Goal: Book appointment/travel/reservation

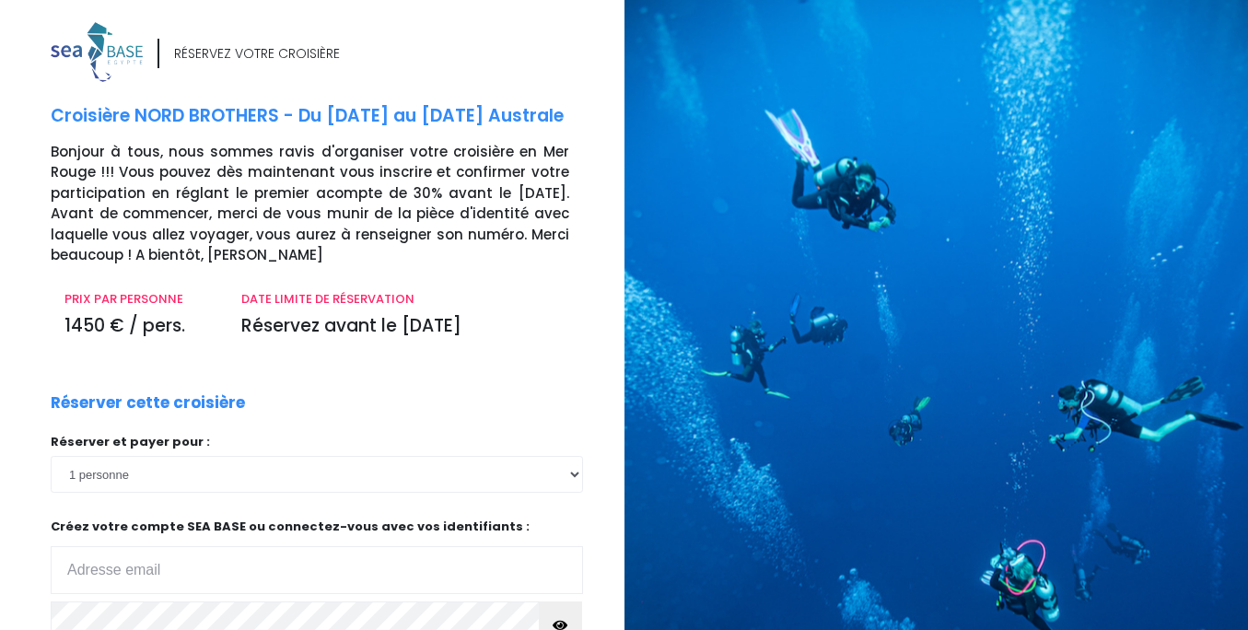
click at [455, 372] on div "RÉSERVEZ VOTRE CROISIÈRE Croisière NORD BROTHERS - Du 03/10/26 au 10/10/26 Aust…" at bounding box center [331, 434] width 588 height 824
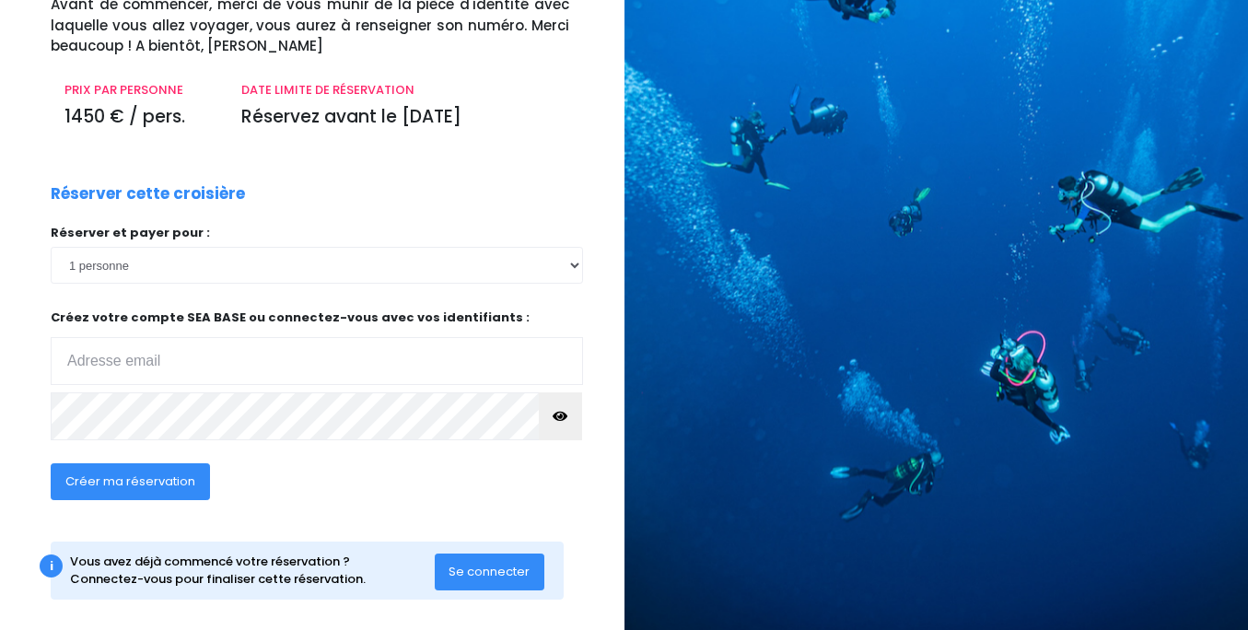
scroll to position [210, 0]
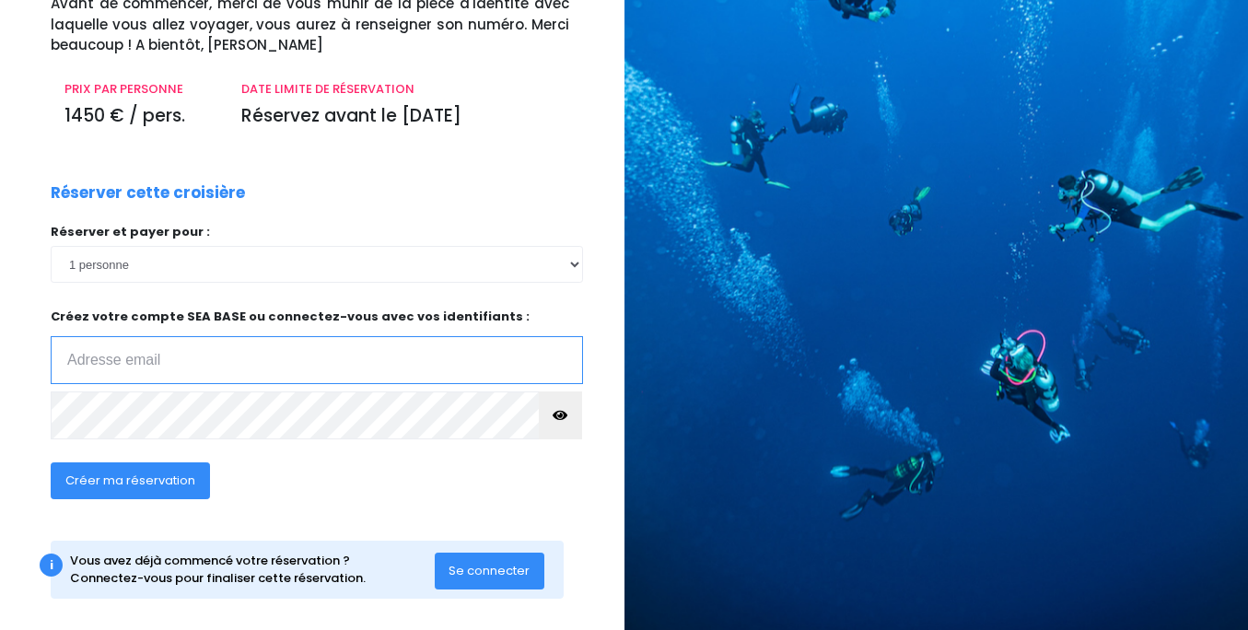
click at [308, 348] on input "email" at bounding box center [317, 360] width 532 height 48
type input "b"
drag, startPoint x: 295, startPoint y: 361, endPoint x: 49, endPoint y: 364, distance: 246.0
click at [49, 364] on div "Réserver cette croisière Réserver et payer pour : 1 personne 2 personnes 3 pers…" at bounding box center [317, 351] width 560 height 341
type input "j"
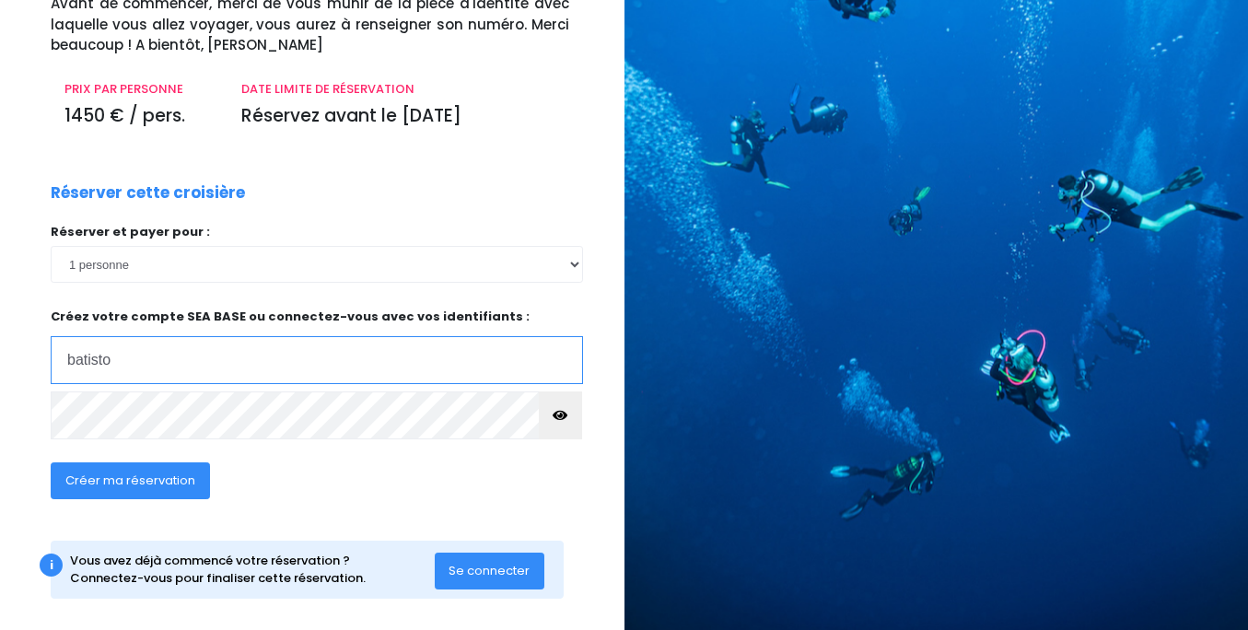
type input "batistou"
type input "[EMAIL_ADDRESS][DOMAIN_NAME]"
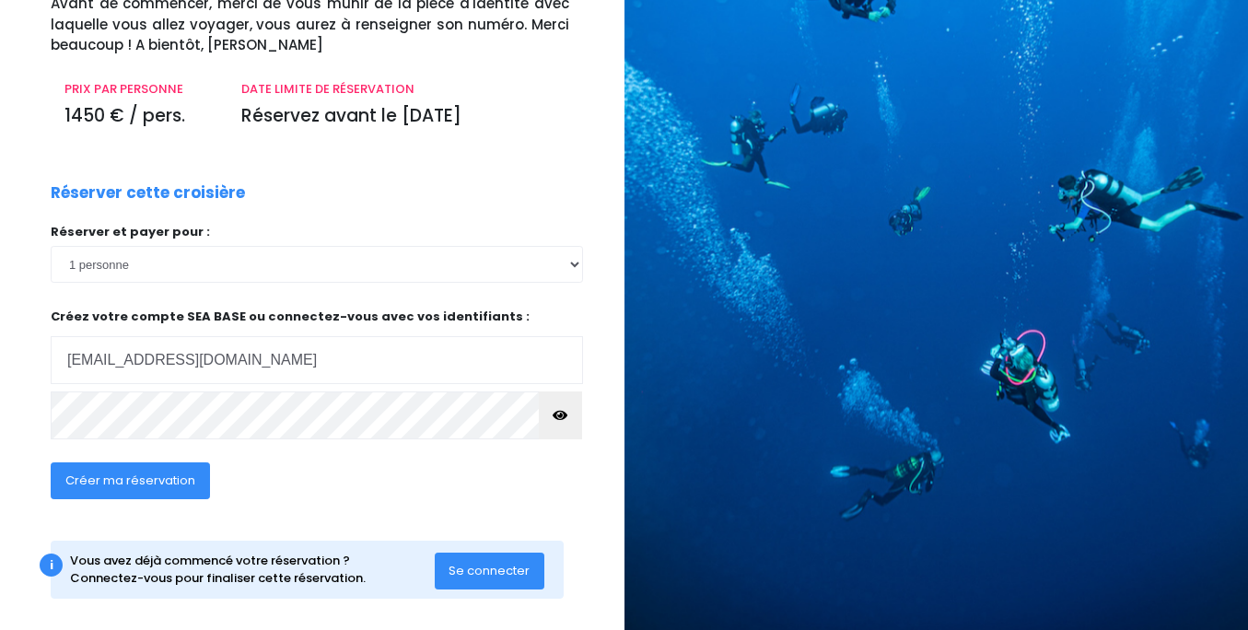
click at [168, 472] on span "Créer ma réservation" at bounding box center [130, 481] width 130 height 18
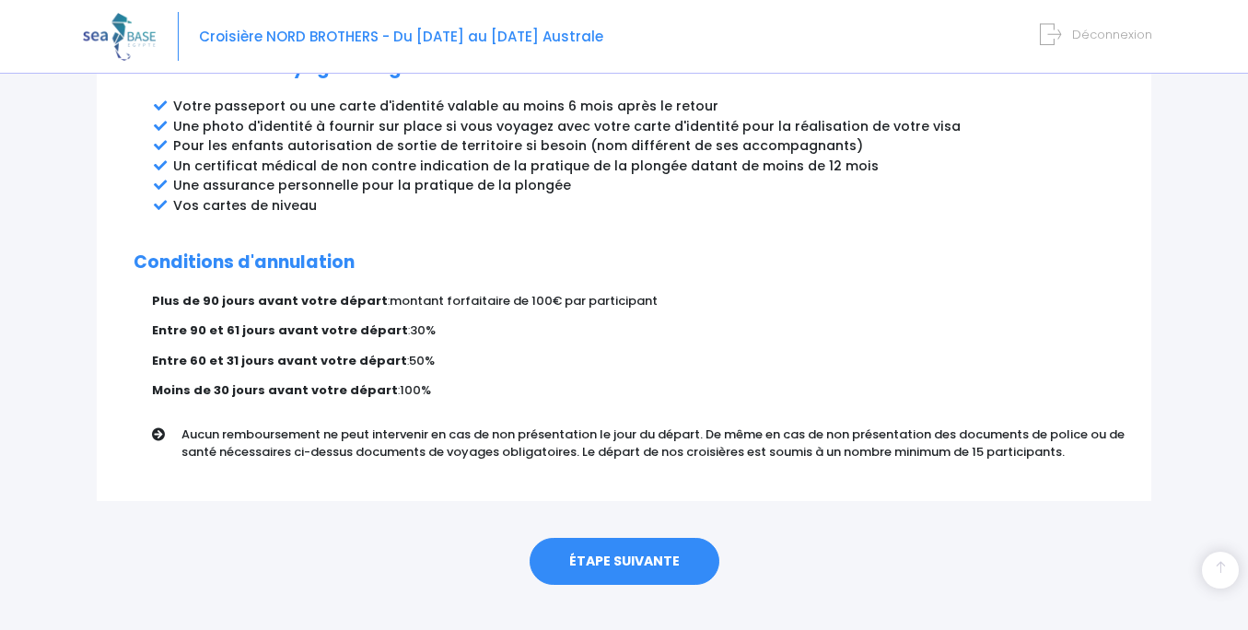
scroll to position [1045, 0]
click at [605, 539] on link "ÉTAPE SUIVANTE" at bounding box center [625, 563] width 190 height 48
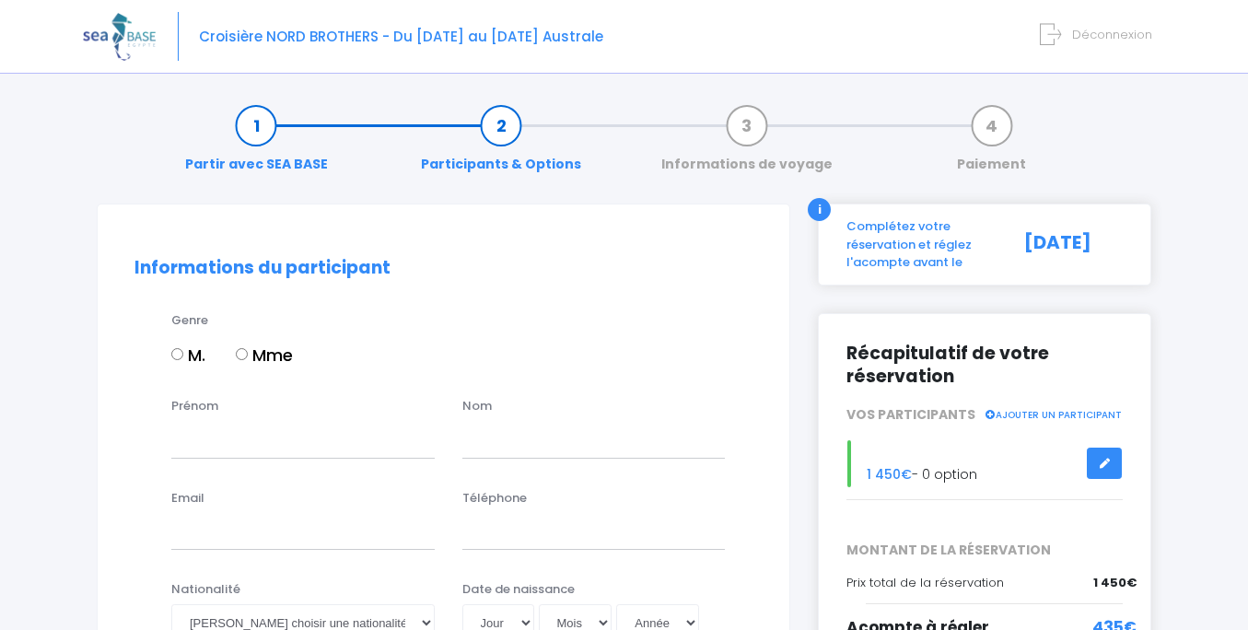
click at [175, 348] on input "M." at bounding box center [177, 354] width 12 height 12
radio input "true"
type input "[PERSON_NAME]"
type input "Delebecque"
type input "batistousand@wanadoo.fr"
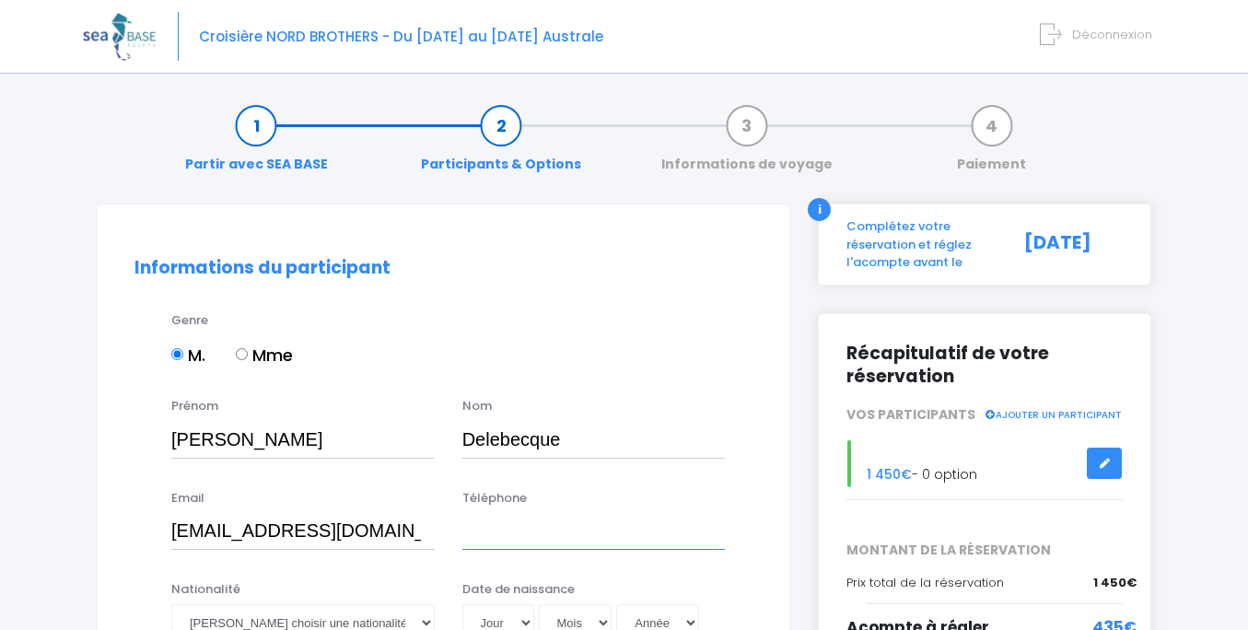
type input "0689666049"
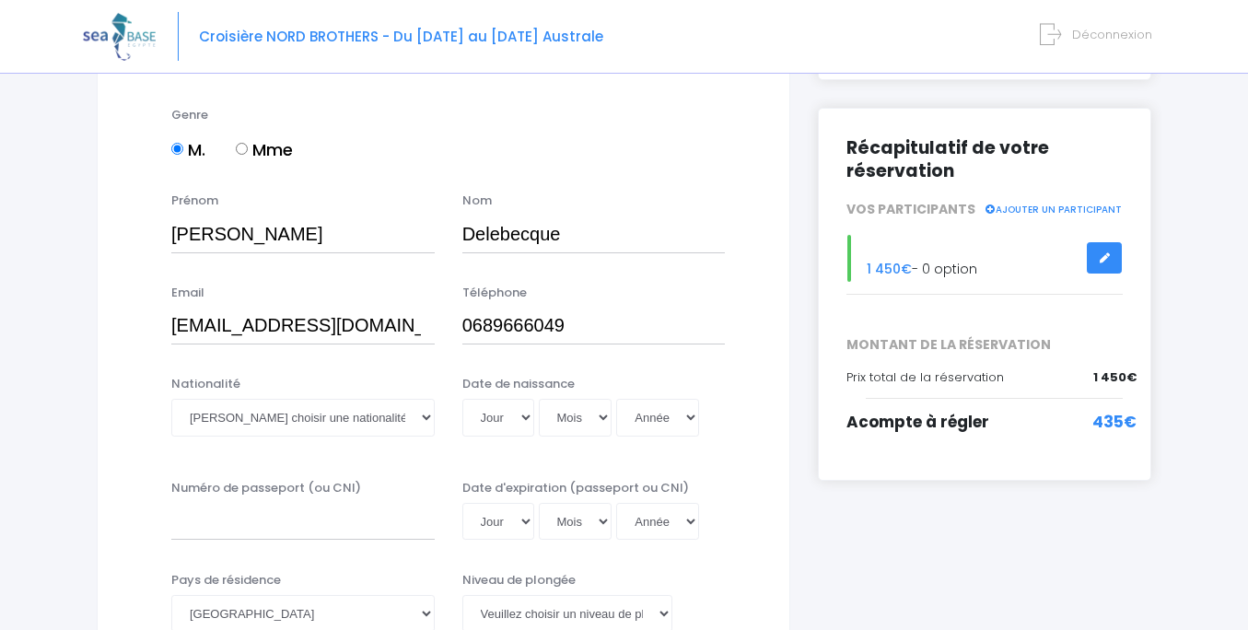
scroll to position [205, 0]
select select "Française"
select select "14"
select select "10"
select select "1971"
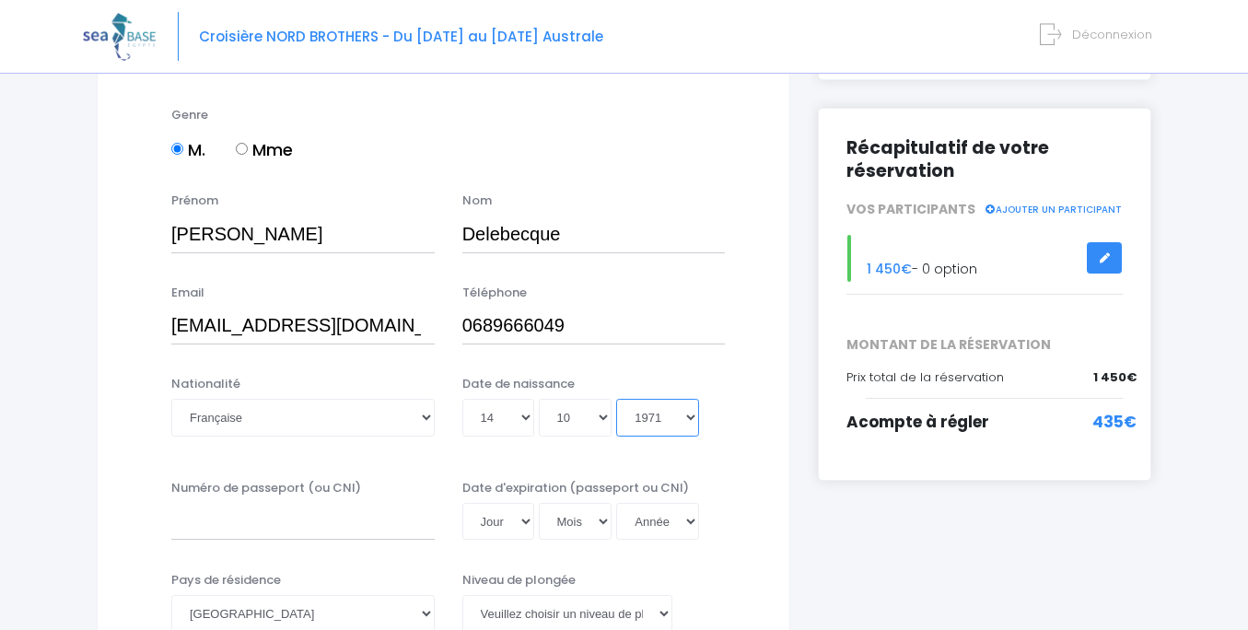
type input "1971-10-14"
click at [363, 528] on input "Numéro de passeport (ou CNI)" at bounding box center [302, 521] width 263 height 37
type input "17EC17968"
select select "11"
select select "09"
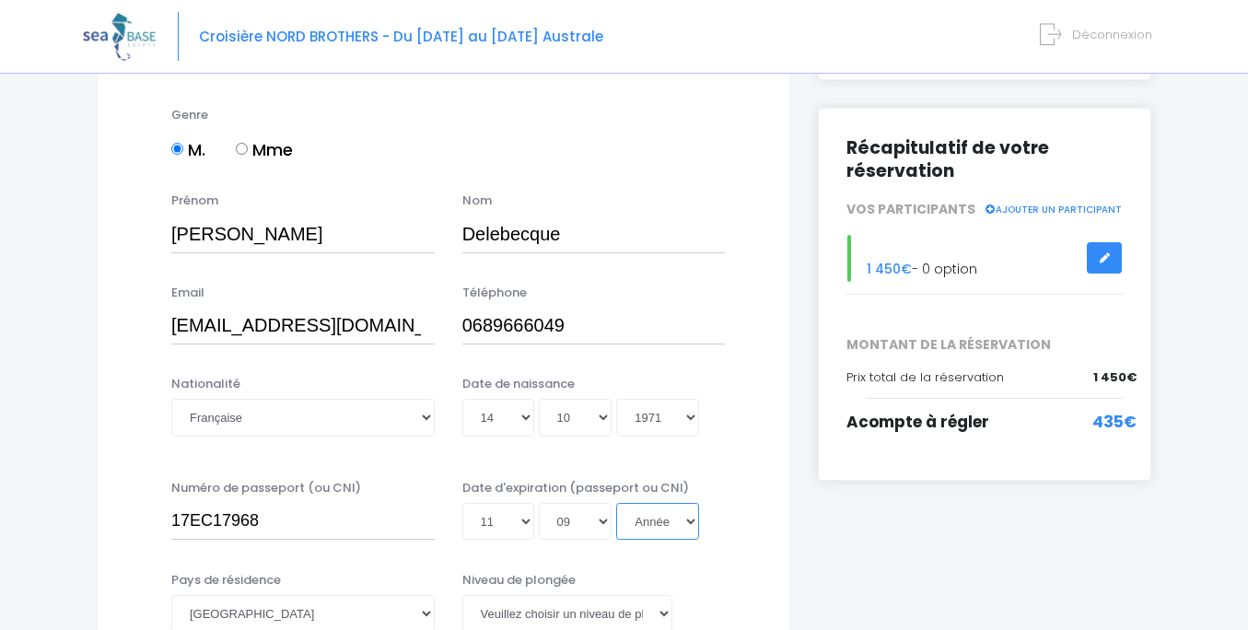
select select "2027"
type input "2027-09-11"
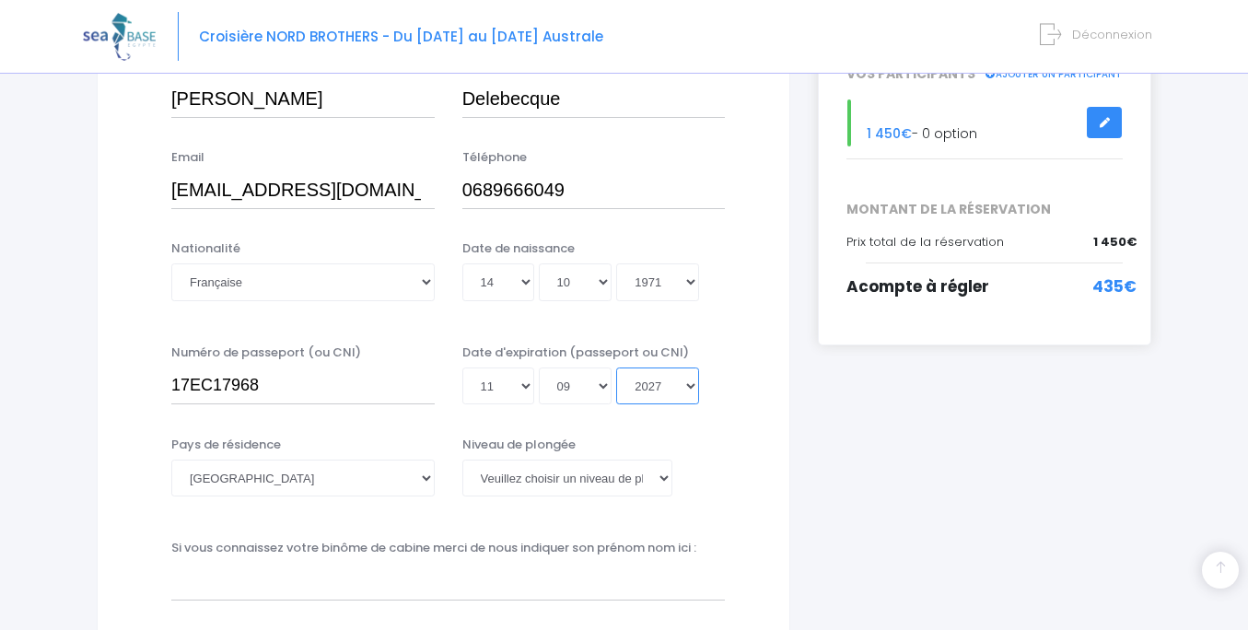
scroll to position [359, 0]
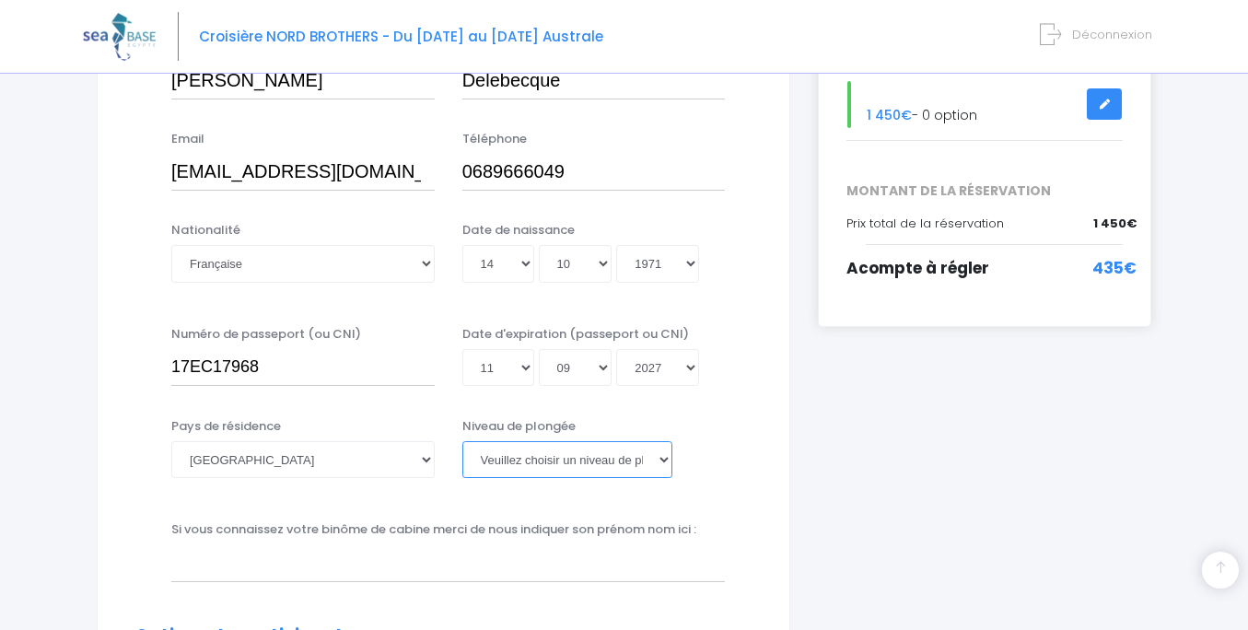
select select "N2"
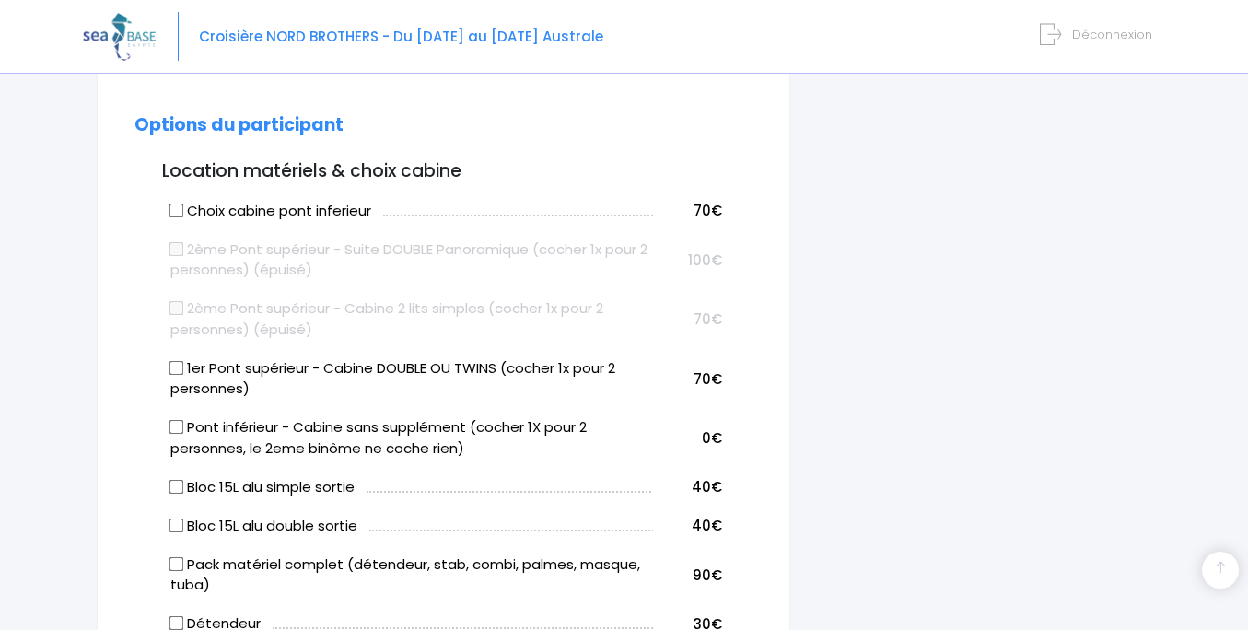
scroll to position [872, 0]
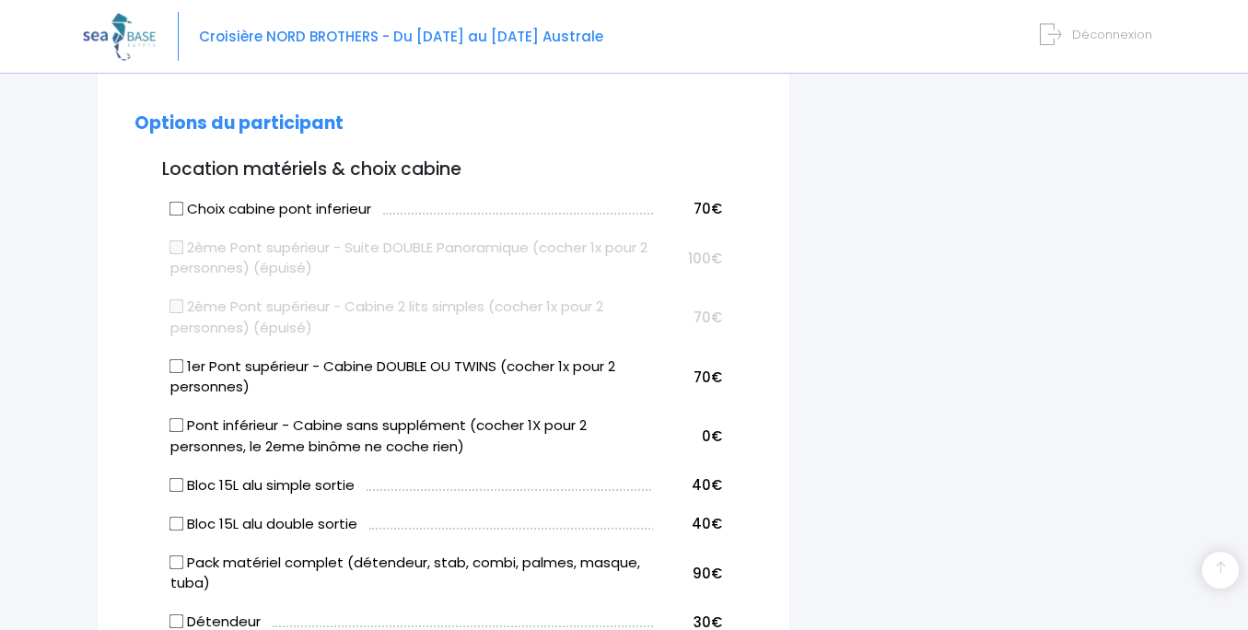
click at [177, 516] on input "Bloc 15L alu double sortie" at bounding box center [176, 523] width 15 height 15
checkbox input "true"
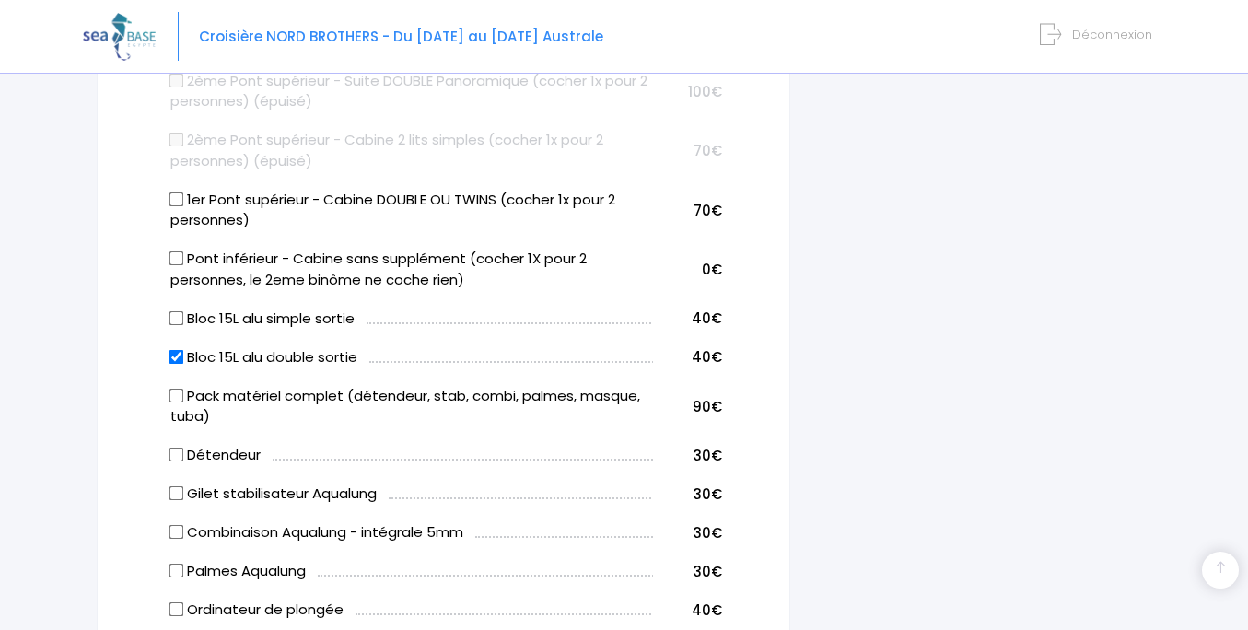
scroll to position [1048, 0]
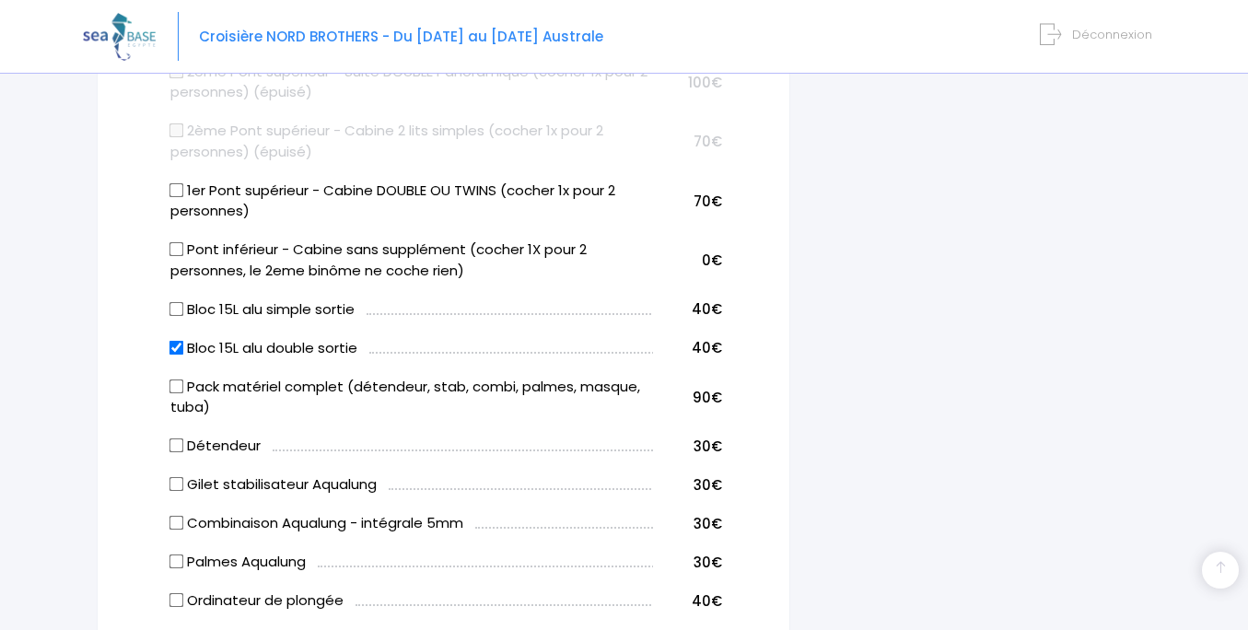
click at [177, 379] on input "Pack matériel complet (détendeur, stab, combi, palmes, masque, tuba)" at bounding box center [176, 386] width 15 height 15
checkbox input "true"
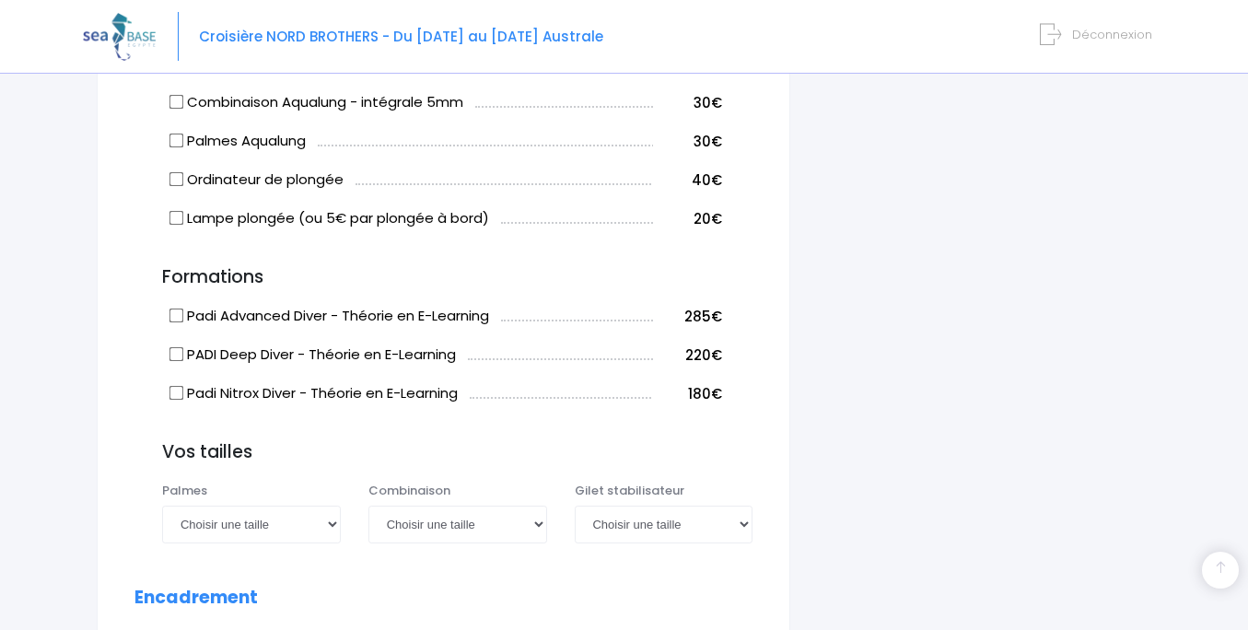
scroll to position [1481, 0]
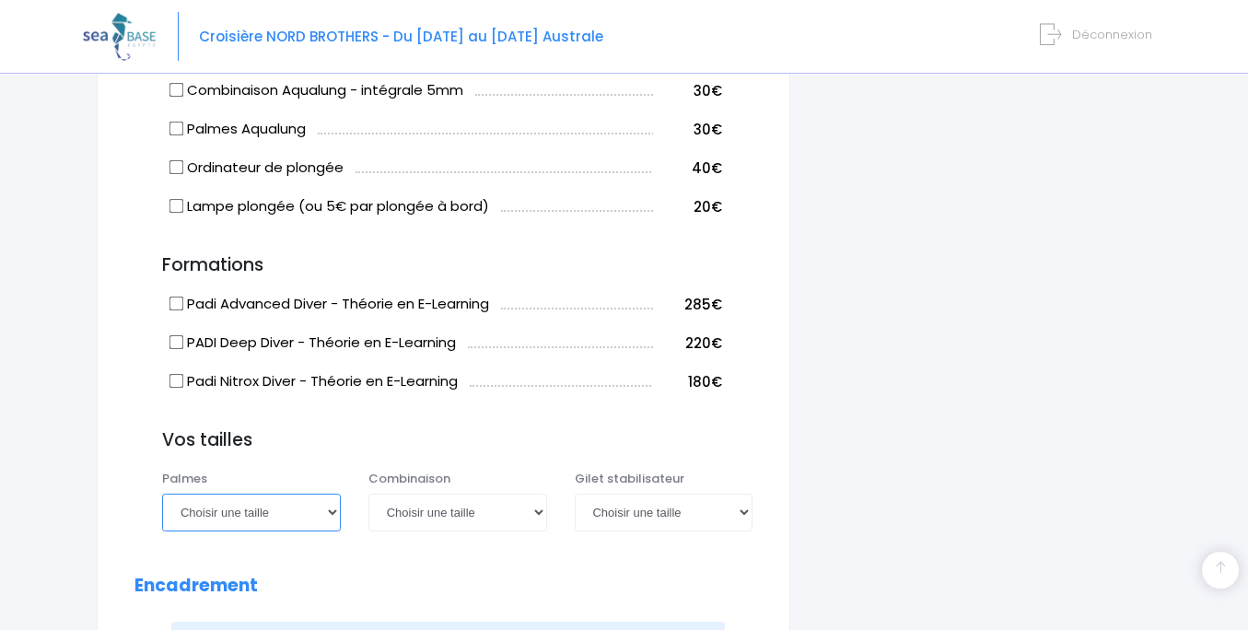
select select "42/43"
select select "L"
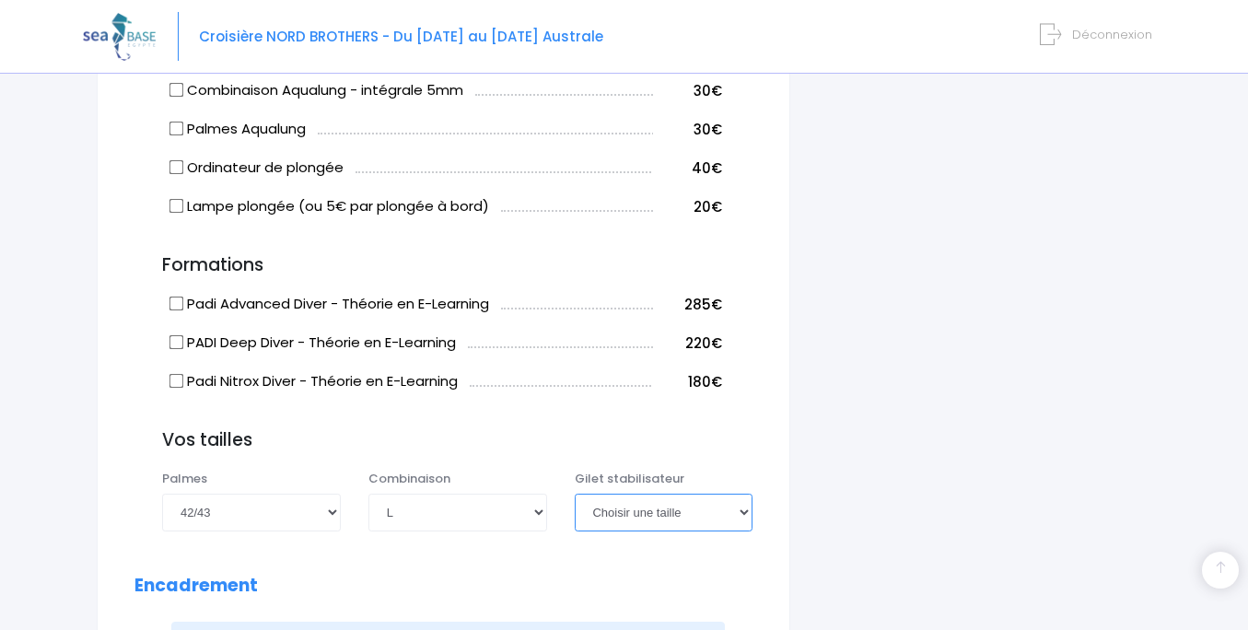
select select "M"
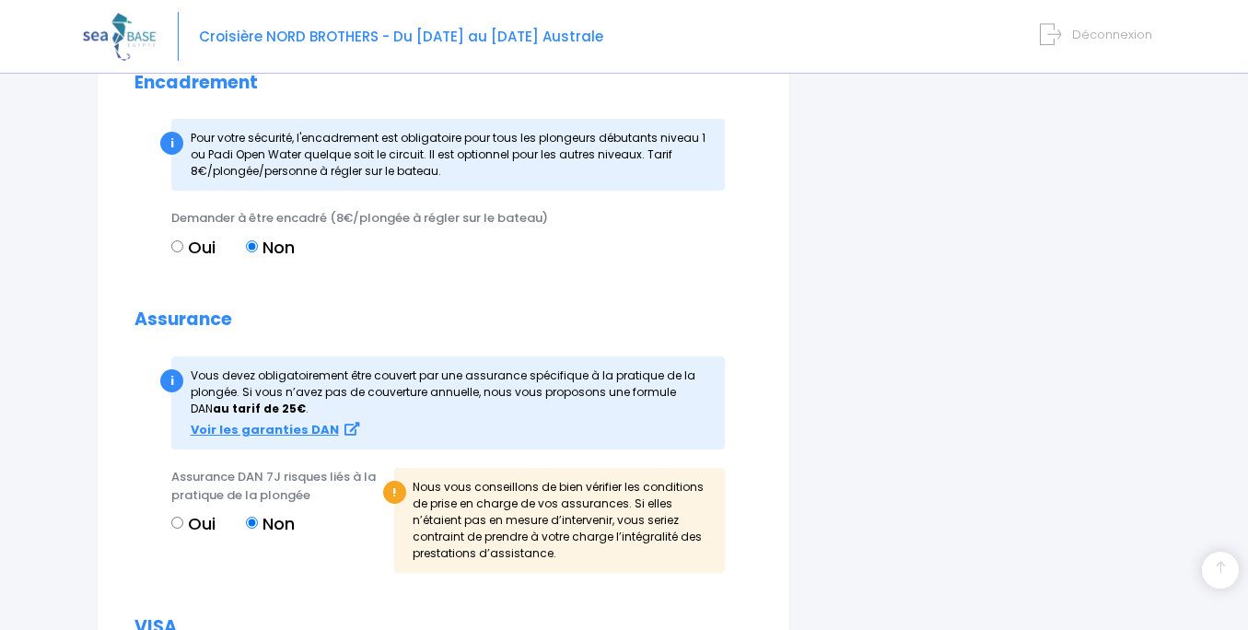
scroll to position [2058, 0]
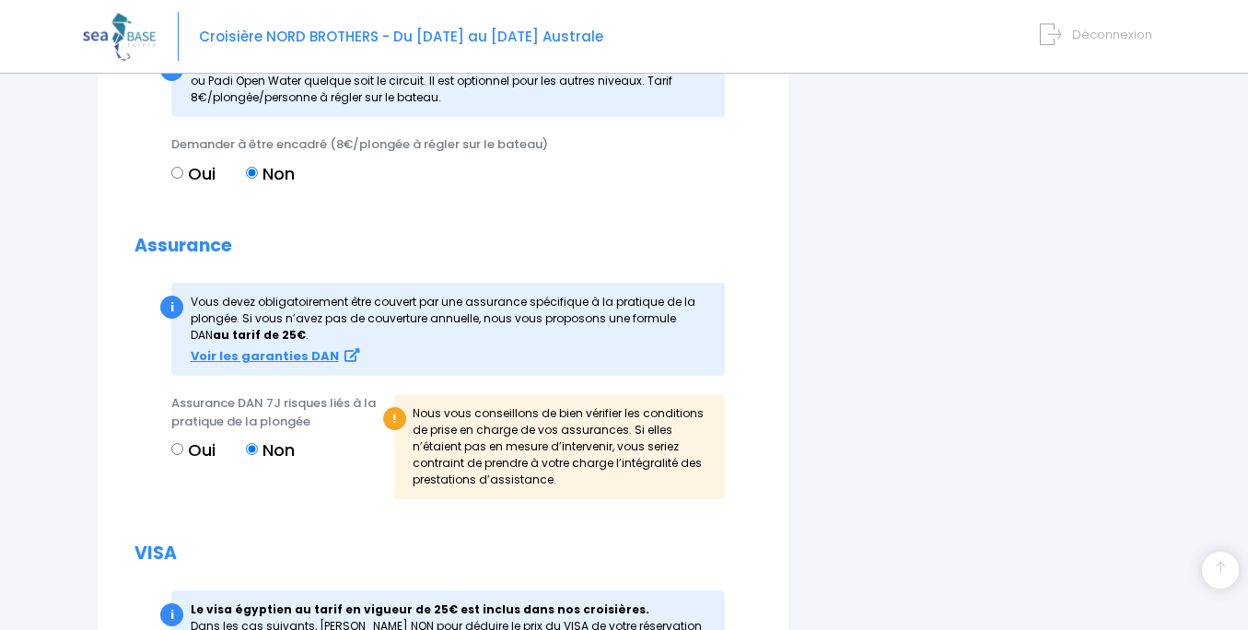
click at [181, 443] on input "Oui" at bounding box center [177, 449] width 12 height 12
radio input "true"
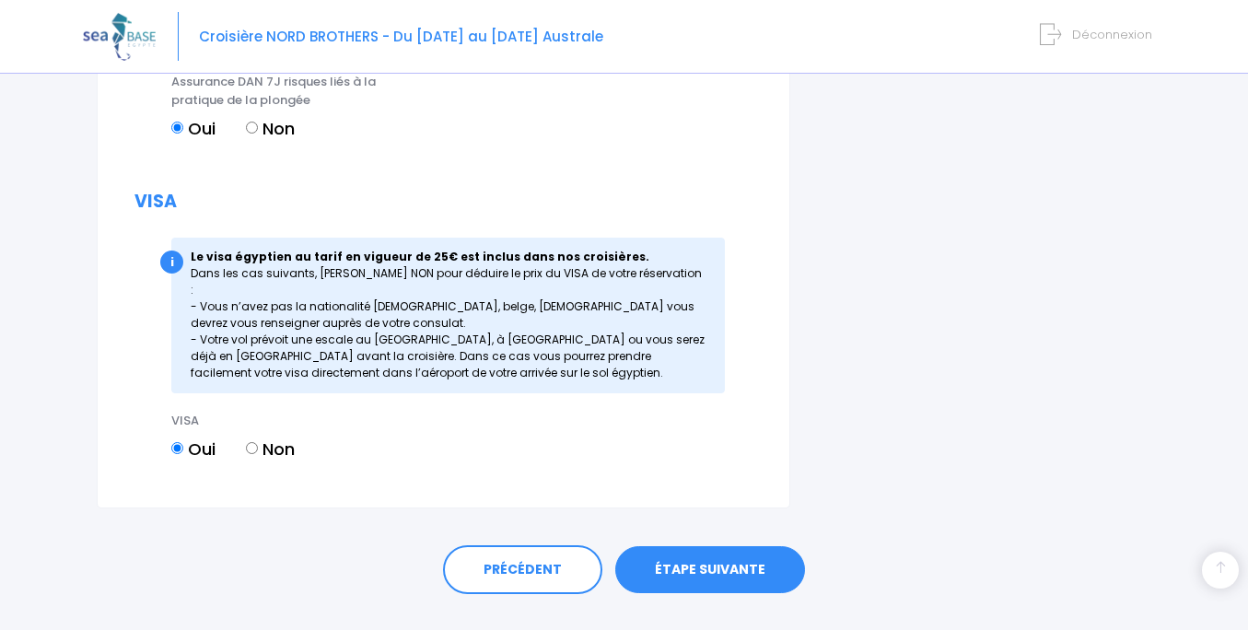
scroll to position [2379, 0]
click at [702, 547] on link "ÉTAPE SUIVANTE" at bounding box center [710, 571] width 190 height 48
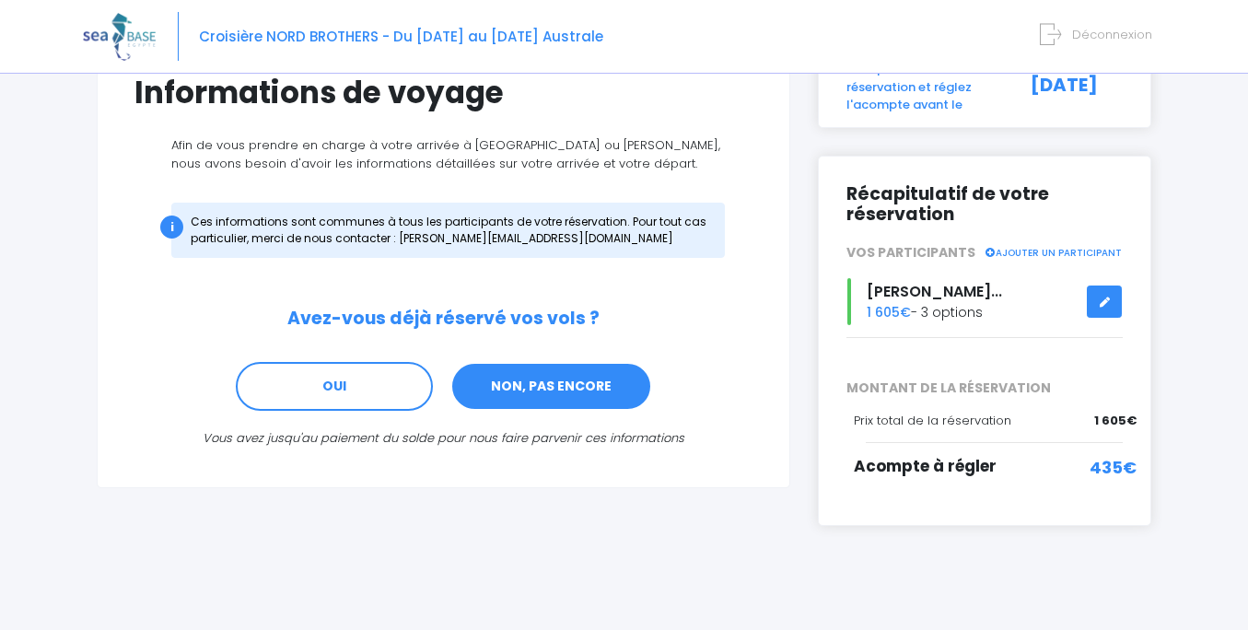
click at [553, 390] on link "NON, PAS ENCORE" at bounding box center [551, 387] width 202 height 50
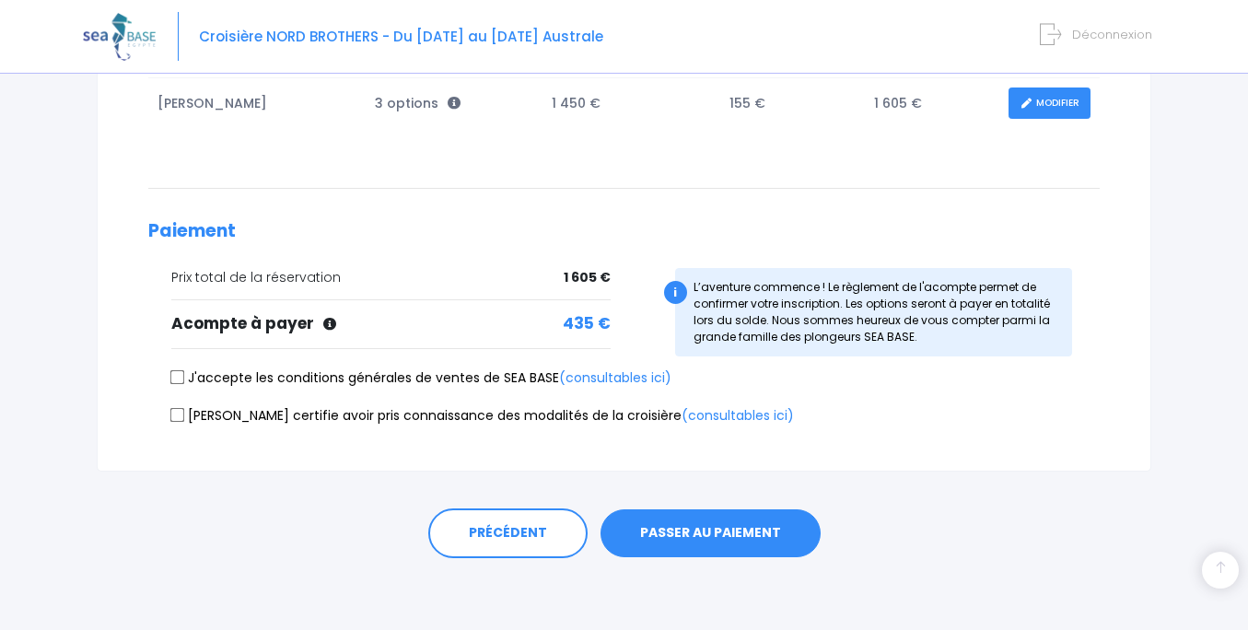
scroll to position [357, 0]
click at [181, 372] on input "J'accepte les conditions générales de ventes de SEA BASE (consultables ici)" at bounding box center [177, 378] width 15 height 15
checkbox input "true"
click at [181, 415] on input "Je certifie avoir pris connaissance des modalités de la croisière (consultables…" at bounding box center [177, 415] width 15 height 15
checkbox input "true"
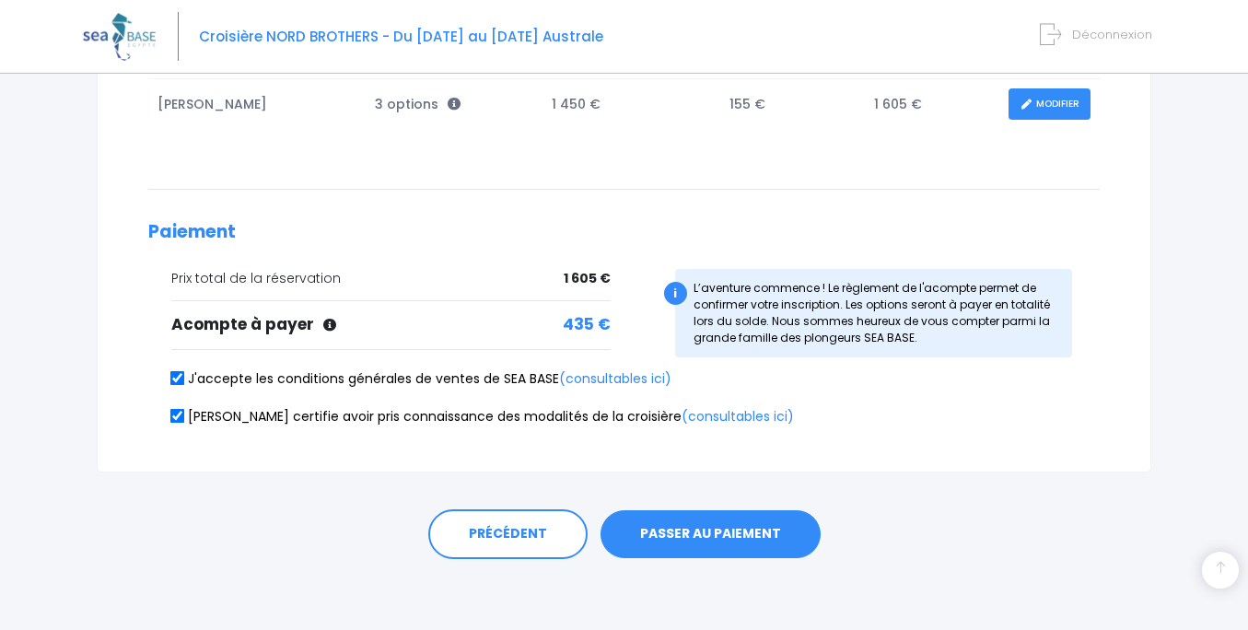
click at [685, 533] on button "PASSER AU PAIEMENT" at bounding box center [711, 534] width 220 height 48
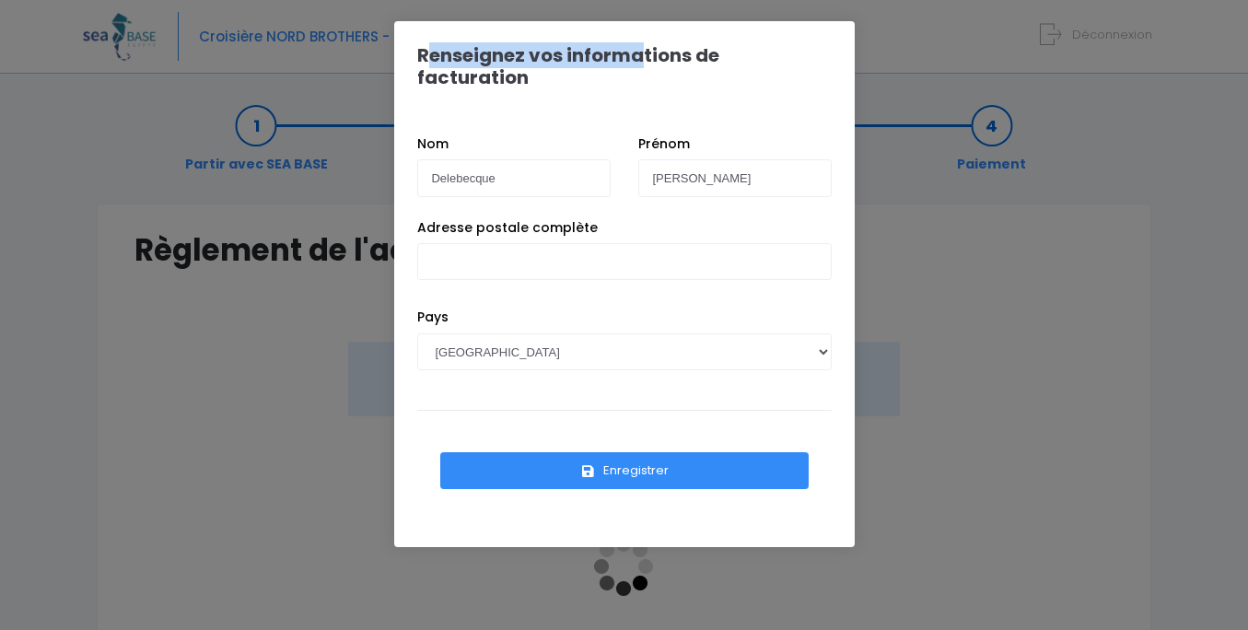
drag, startPoint x: 778, startPoint y: 34, endPoint x: 633, endPoint y: 61, distance: 148.0
click at [633, 61] on div "Renseignez vos informations de facturation" at bounding box center [624, 66] width 461 height 90
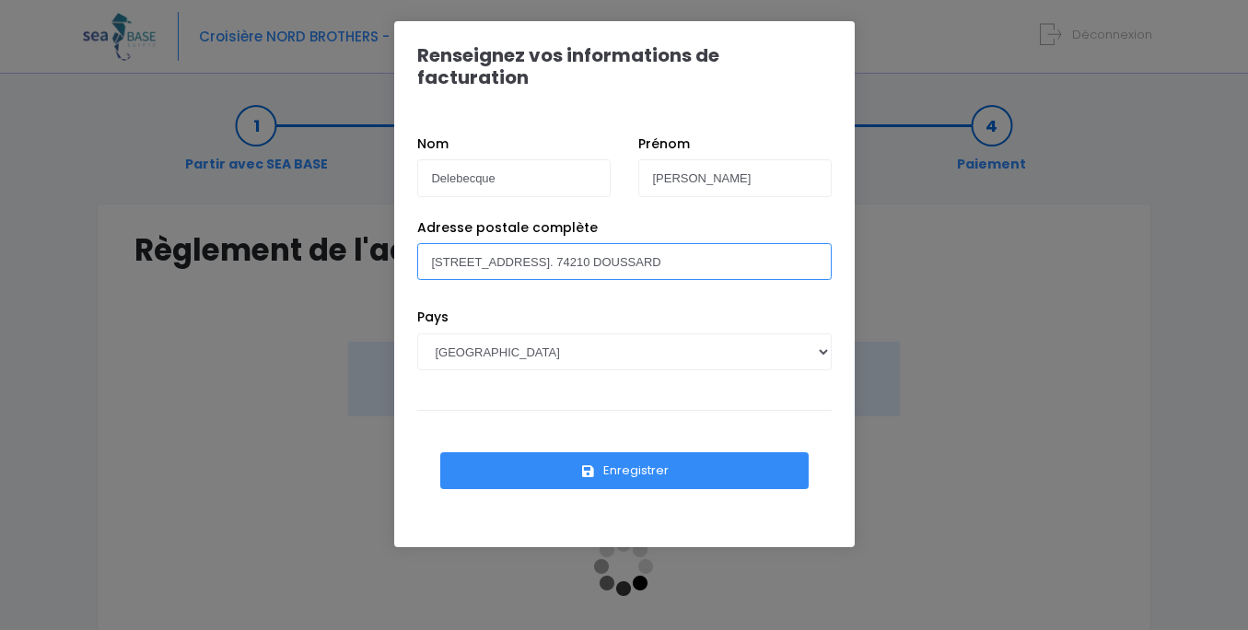
type input "[STREET_ADDRESS]. 74210 DOUSSARD"
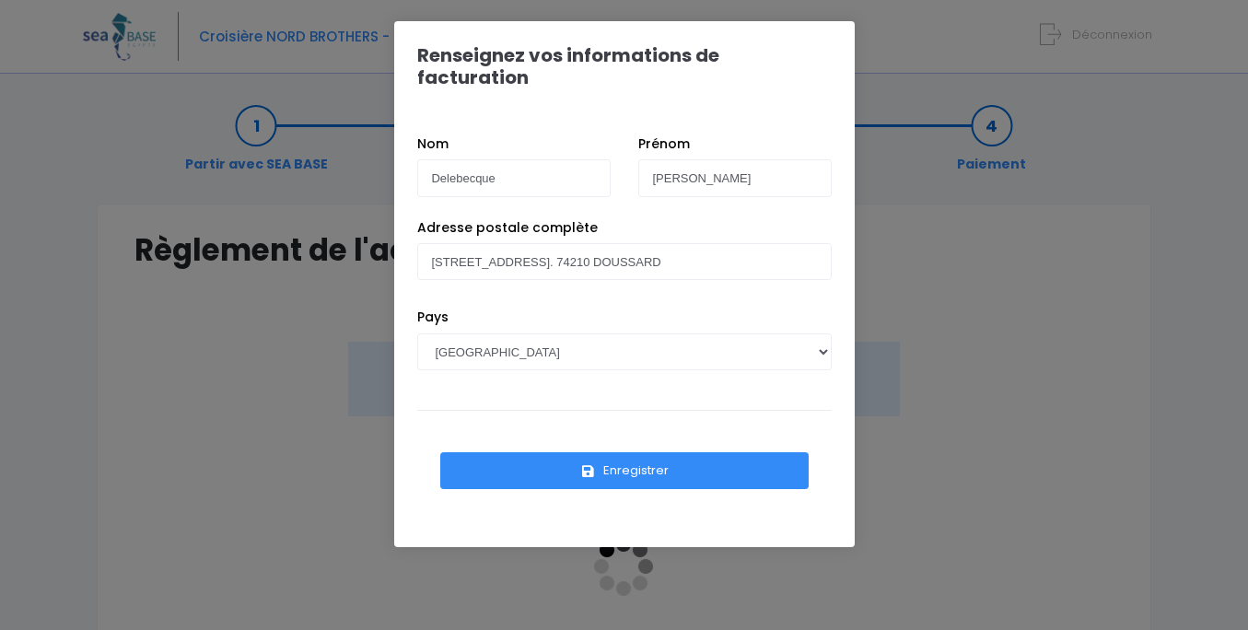
click at [614, 456] on button "Enregistrer" at bounding box center [624, 470] width 368 height 37
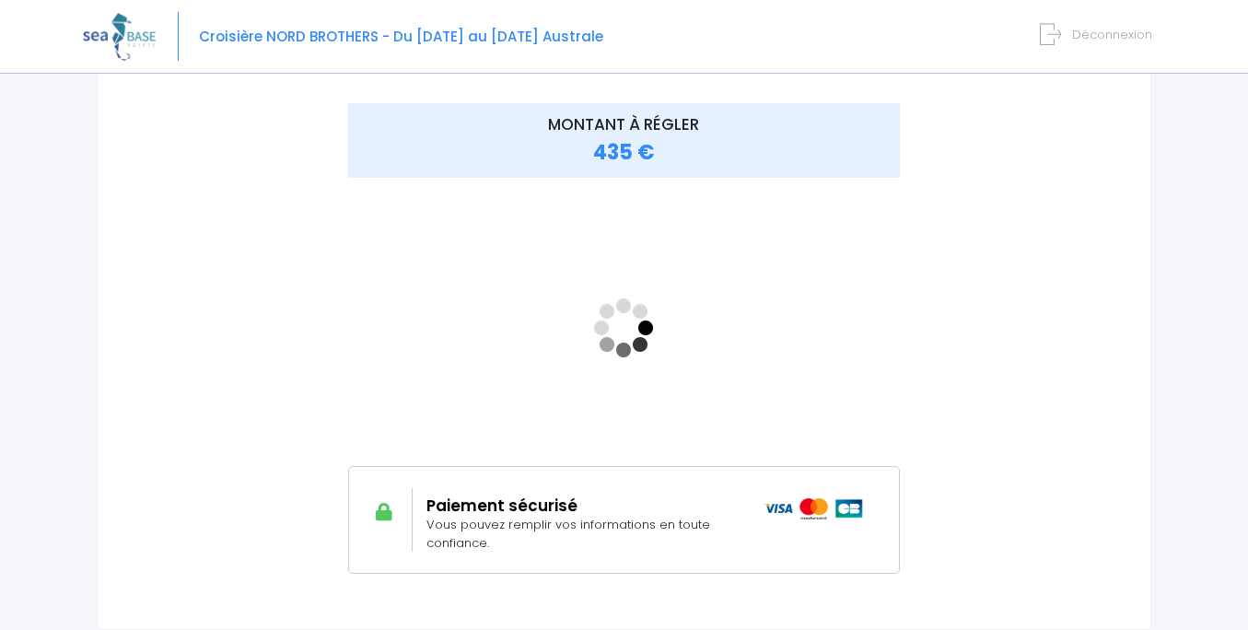
scroll to position [236, 0]
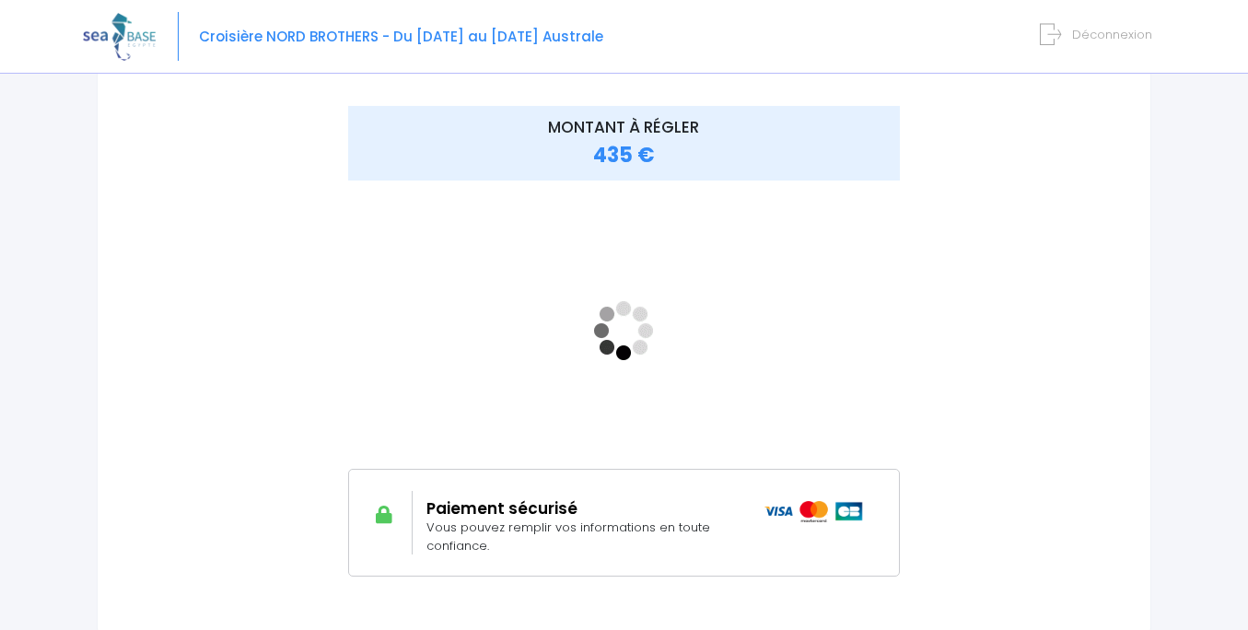
click at [246, 424] on div at bounding box center [215, 341] width 163 height 471
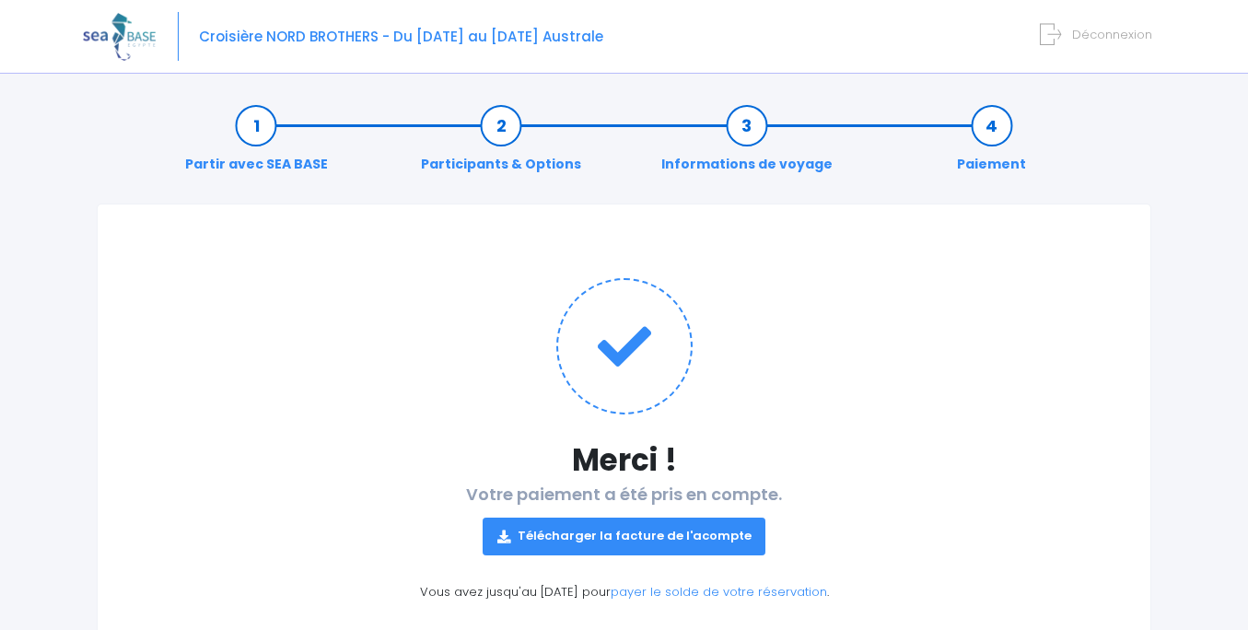
click at [687, 542] on link "Télécharger la facture de l'acompte" at bounding box center [625, 536] width 284 height 37
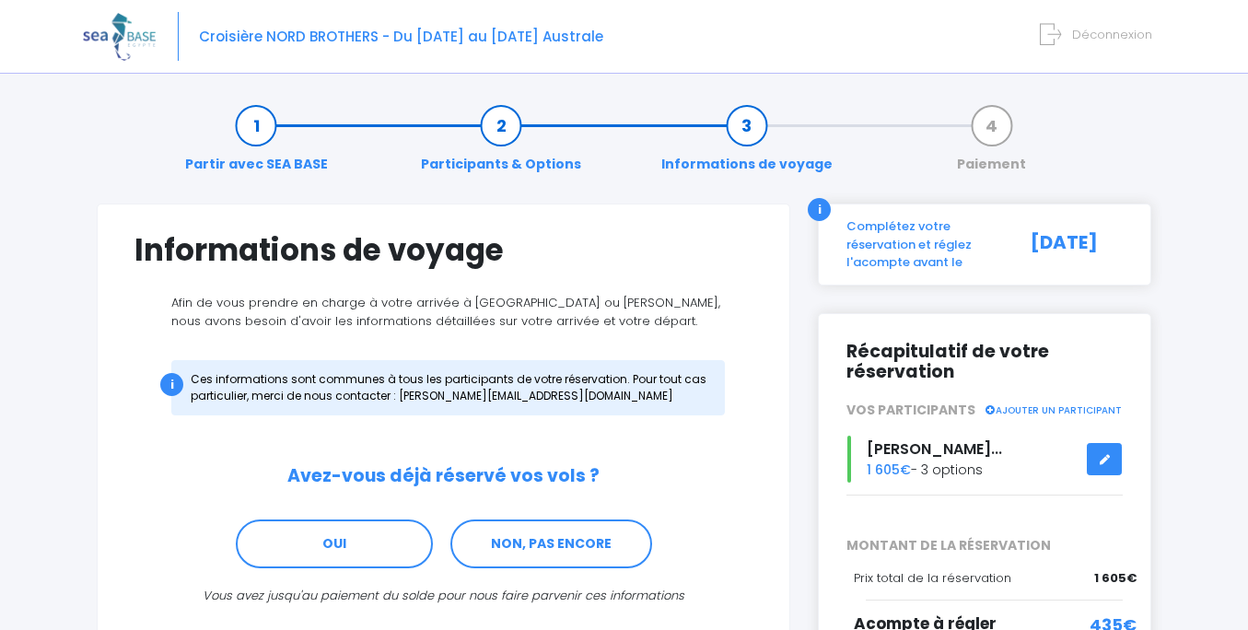
click at [252, 123] on link "Partir avec SEA BASE" at bounding box center [256, 145] width 161 height 58
